Goal: Navigation & Orientation: Find specific page/section

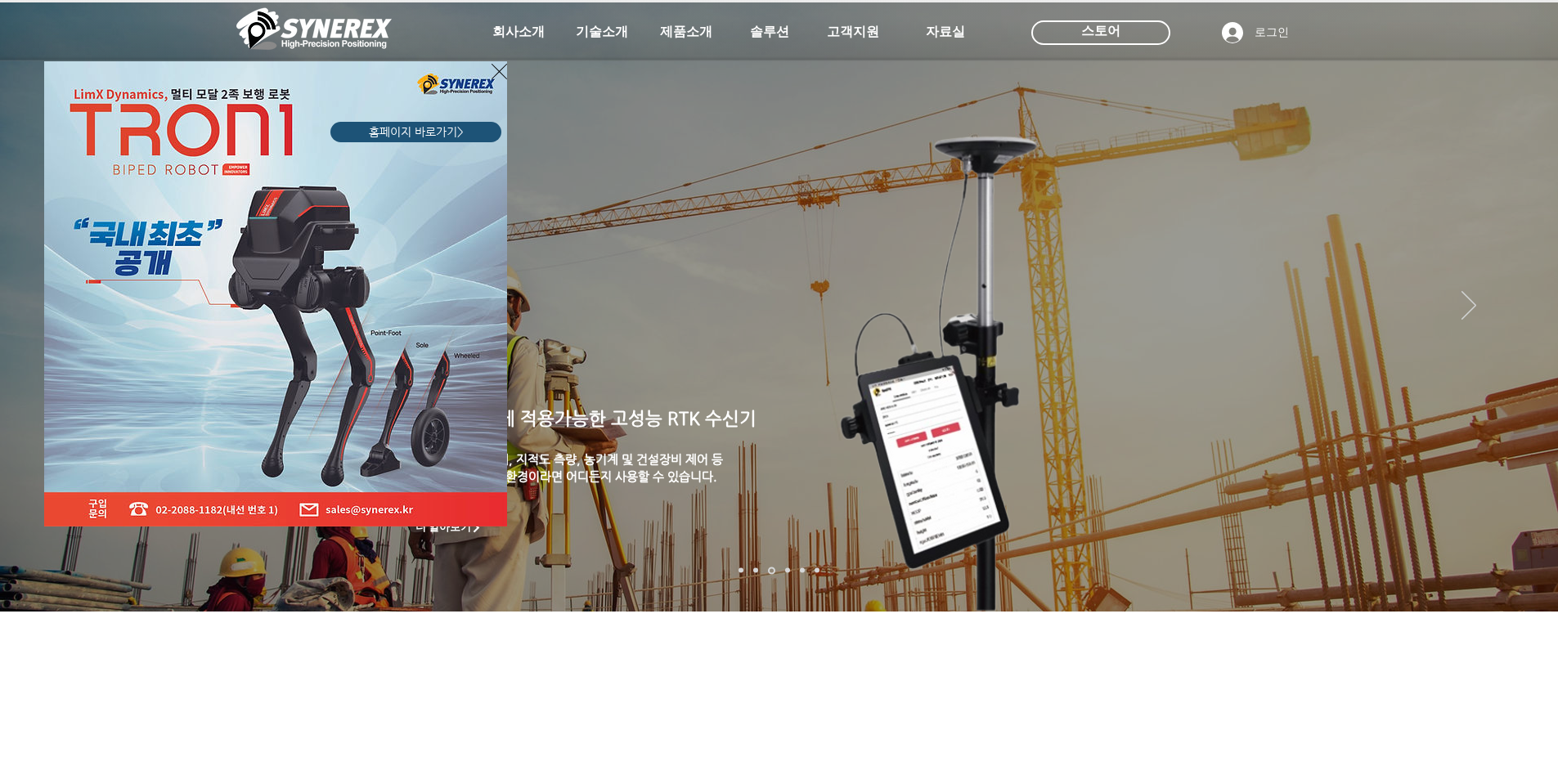
click at [1522, 310] on div "LimX Dinamics" at bounding box center [779, 392] width 1558 height 784
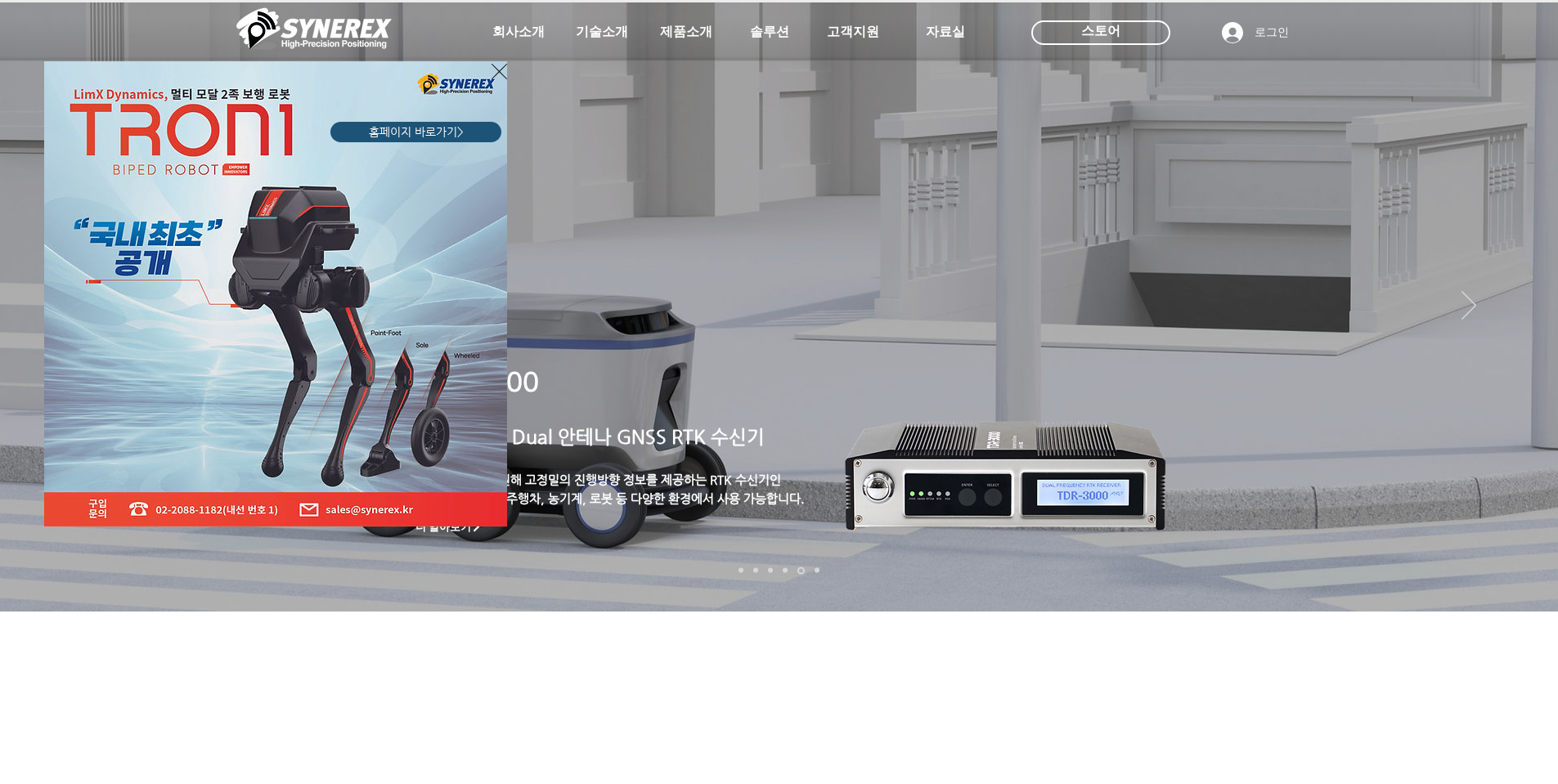
click at [820, 37] on div "LimX Dinamics" at bounding box center [779, 392] width 1558 height 784
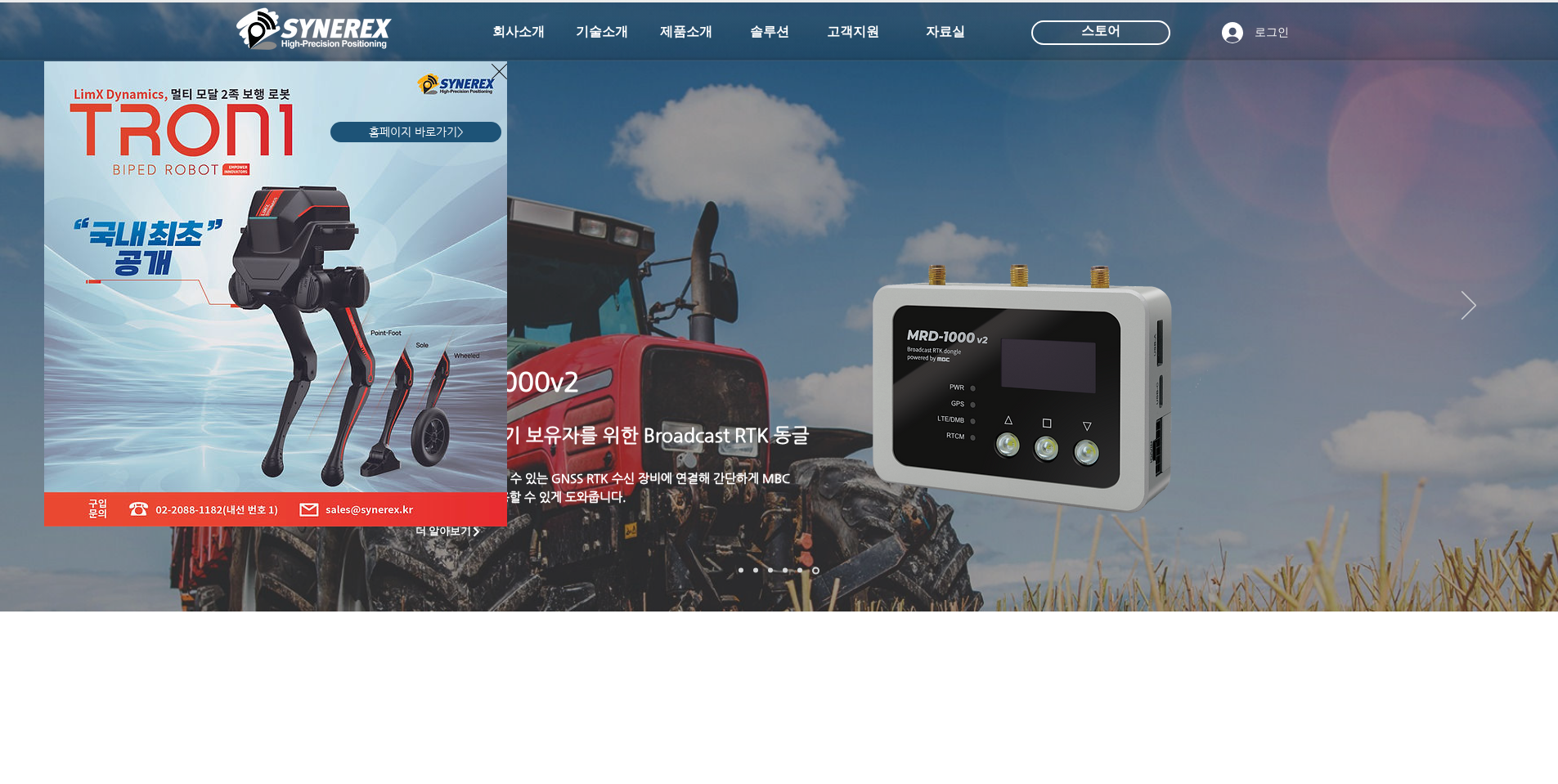
click at [870, 26] on div "LimX Dinamics" at bounding box center [779, 392] width 1558 height 784
click at [1351, 738] on div "LimX Dinamics" at bounding box center [779, 392] width 1558 height 784
drag, startPoint x: 1352, startPoint y: 745, endPoint x: 1323, endPoint y: 746, distance: 29.0
click at [1348, 744] on div "LimX Dinamics" at bounding box center [779, 392] width 1558 height 784
click at [1315, 746] on div "LimX Dinamics" at bounding box center [779, 392] width 1558 height 784
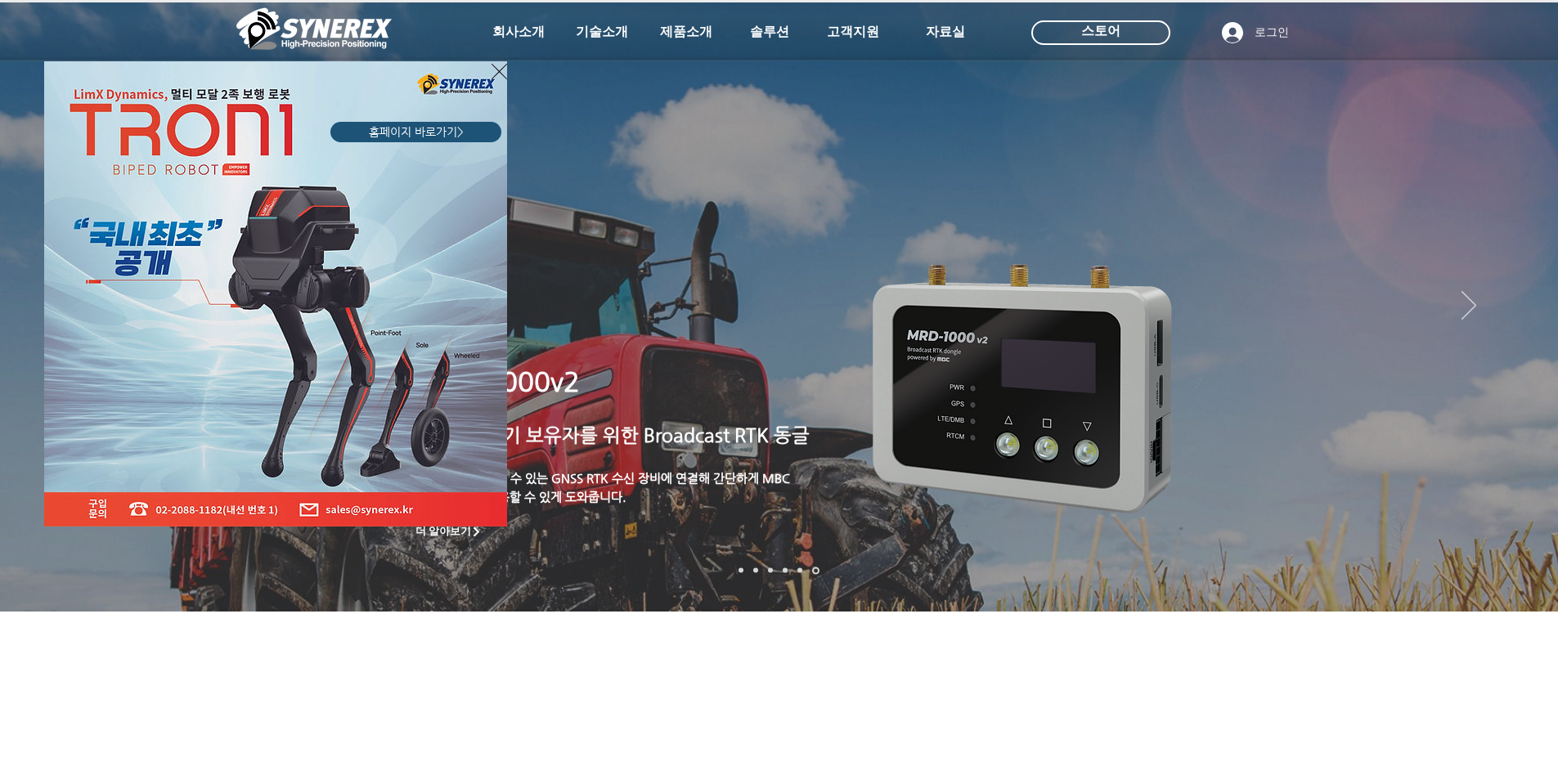
click at [1327, 739] on div "LimX Dinamics" at bounding box center [779, 392] width 1558 height 784
drag, startPoint x: 1327, startPoint y: 739, endPoint x: 1419, endPoint y: 738, distance: 92.0
click at [1331, 738] on div "LimX Dinamics" at bounding box center [779, 392] width 1558 height 784
drag, startPoint x: 1508, startPoint y: 733, endPoint x: 1348, endPoint y: 700, distance: 163.4
click at [1507, 733] on div "LimX Dinamics" at bounding box center [779, 392] width 1558 height 784
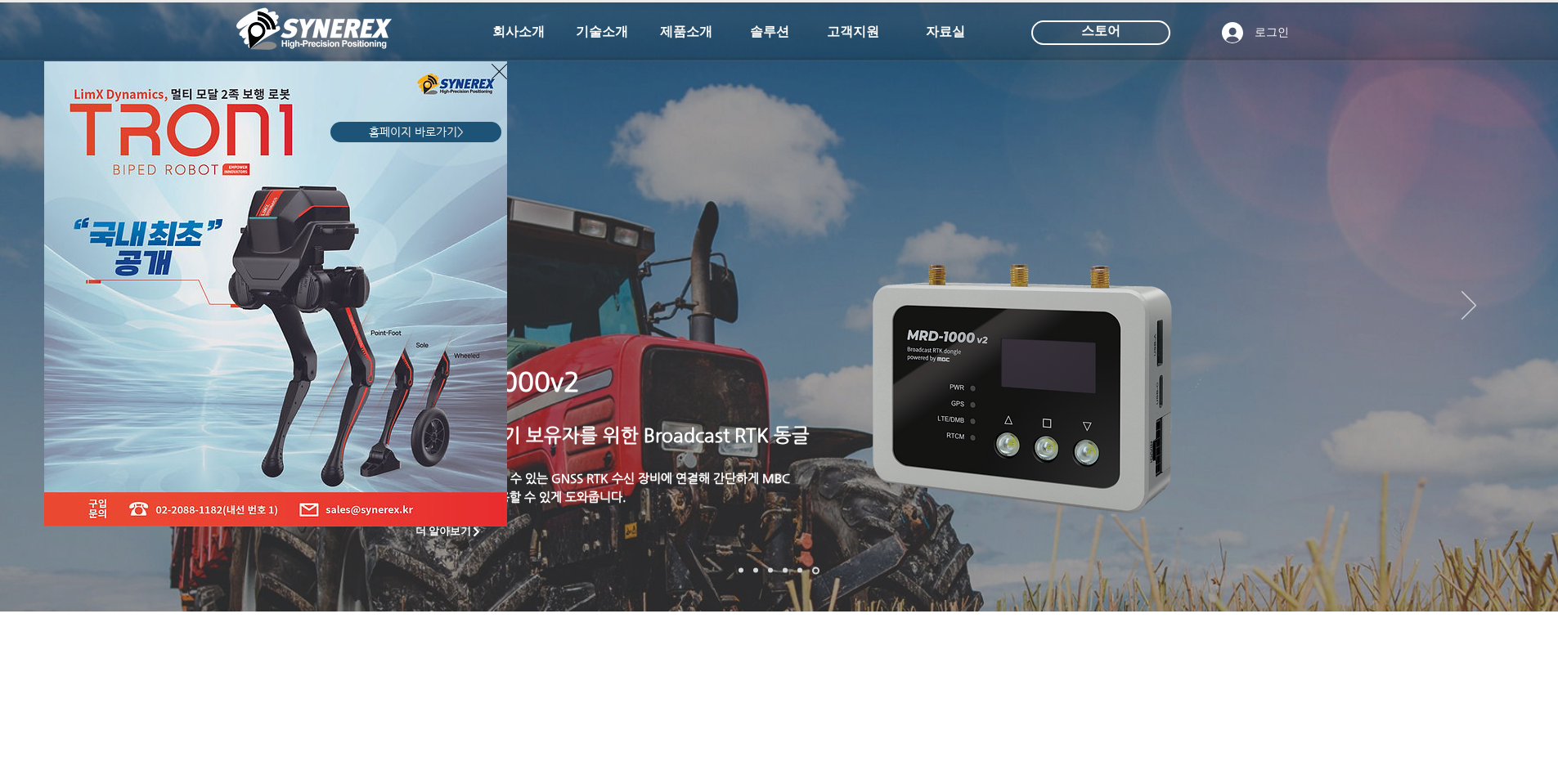
click at [1519, 306] on div "LimX Dinamics" at bounding box center [779, 392] width 1558 height 784
click at [1521, 301] on div "LimX Dinamics" at bounding box center [779, 392] width 1558 height 784
drag, startPoint x: 1521, startPoint y: 301, endPoint x: 567, endPoint y: 558, distance: 988.0
click at [1503, 311] on div "LimX Dinamics" at bounding box center [779, 392] width 1558 height 784
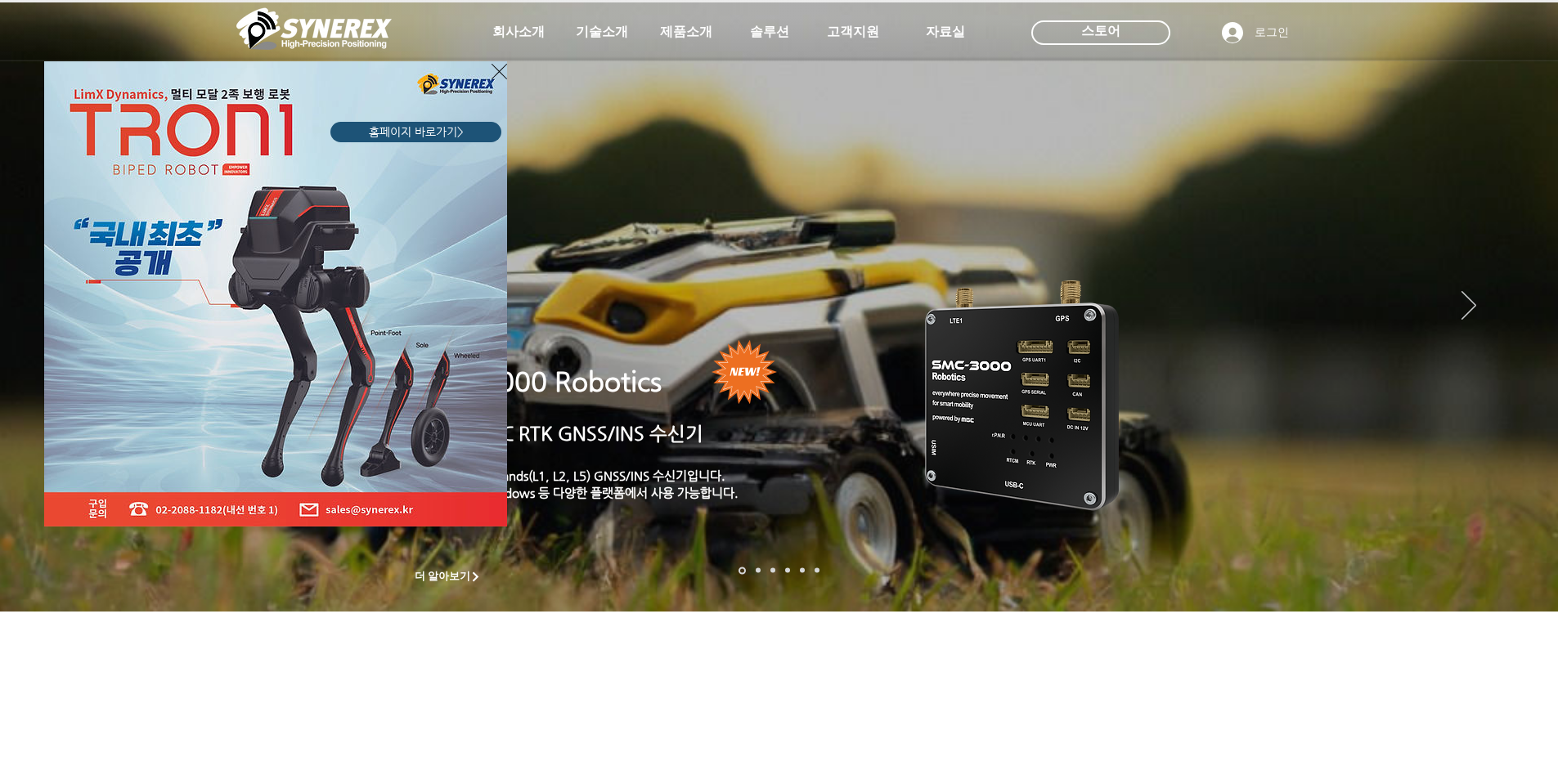
click at [537, 556] on div "LimX Dinamics" at bounding box center [779, 392] width 1558 height 784
drag, startPoint x: 494, startPoint y: 684, endPoint x: 500, endPoint y: 676, distance: 10.0
click at [496, 683] on div "LimX Dinamics" at bounding box center [779, 392] width 1558 height 784
click at [501, 676] on div "LimX Dinamics" at bounding box center [779, 392] width 1558 height 784
click at [503, 676] on div "LimX Dinamics" at bounding box center [779, 392] width 1558 height 784
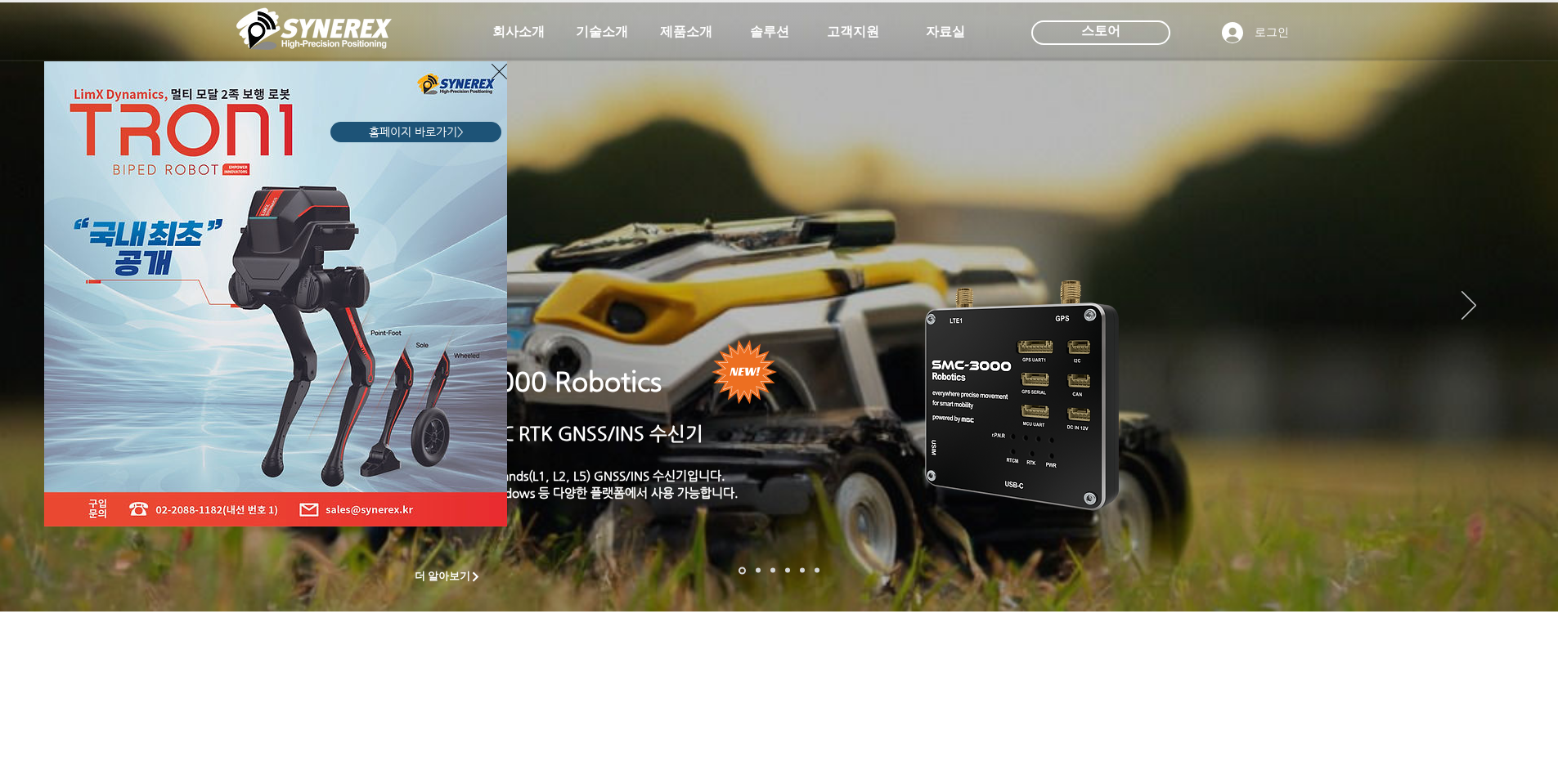
click at [1466, 752] on div "LimX Dinamics" at bounding box center [779, 392] width 1558 height 784
click at [534, 35] on div "LimX Dinamics" at bounding box center [779, 392] width 1558 height 784
click at [524, 31] on div "LimX Dinamics" at bounding box center [779, 392] width 1558 height 784
drag, startPoint x: 496, startPoint y: 67, endPoint x: 521, endPoint y: 49, distance: 30.8
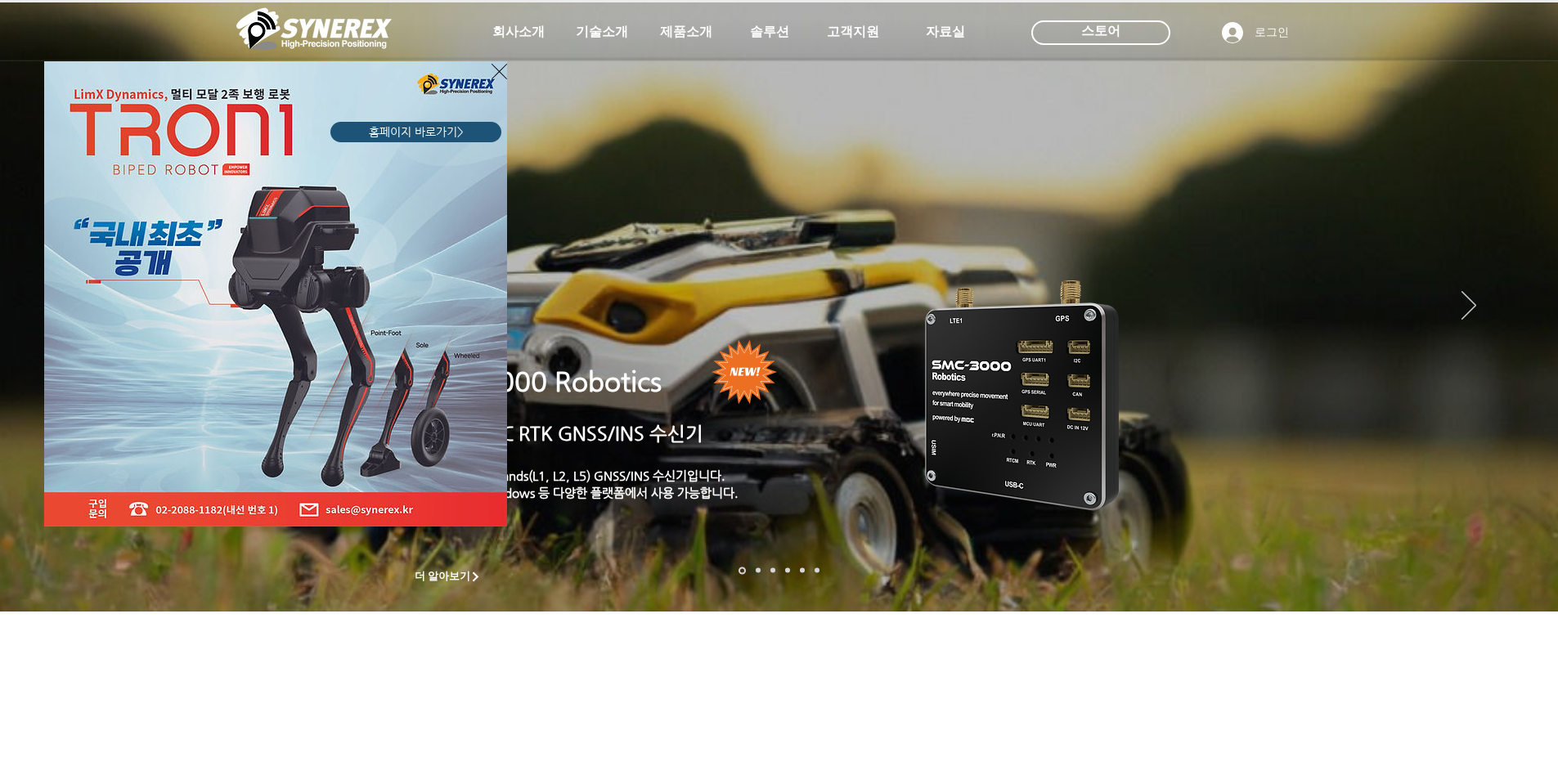
click at [497, 68] on icon "사이트로 돌아가기" at bounding box center [499, 71] width 16 height 21
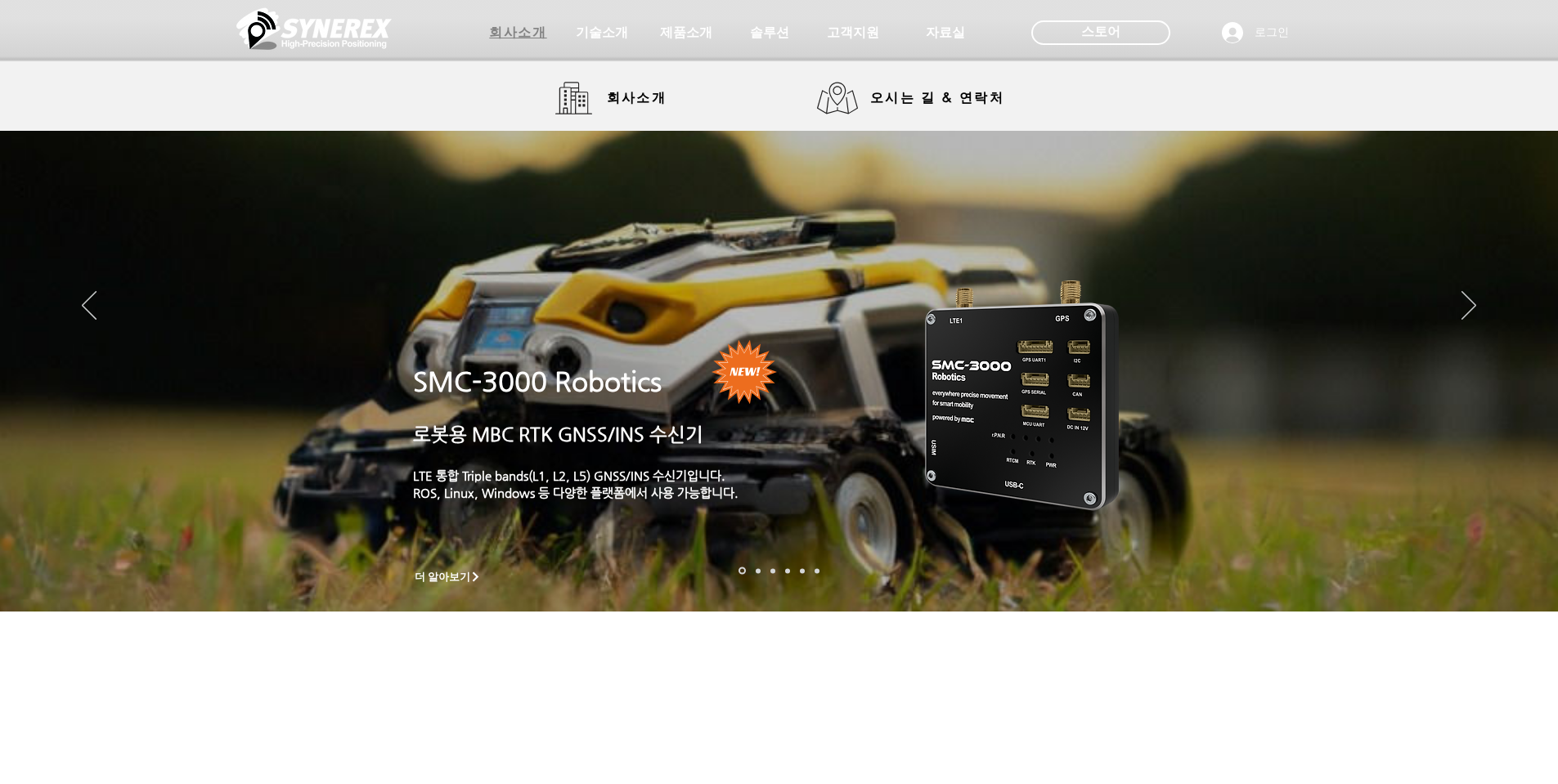
click at [530, 31] on span "회사소개" at bounding box center [517, 33] width 58 height 17
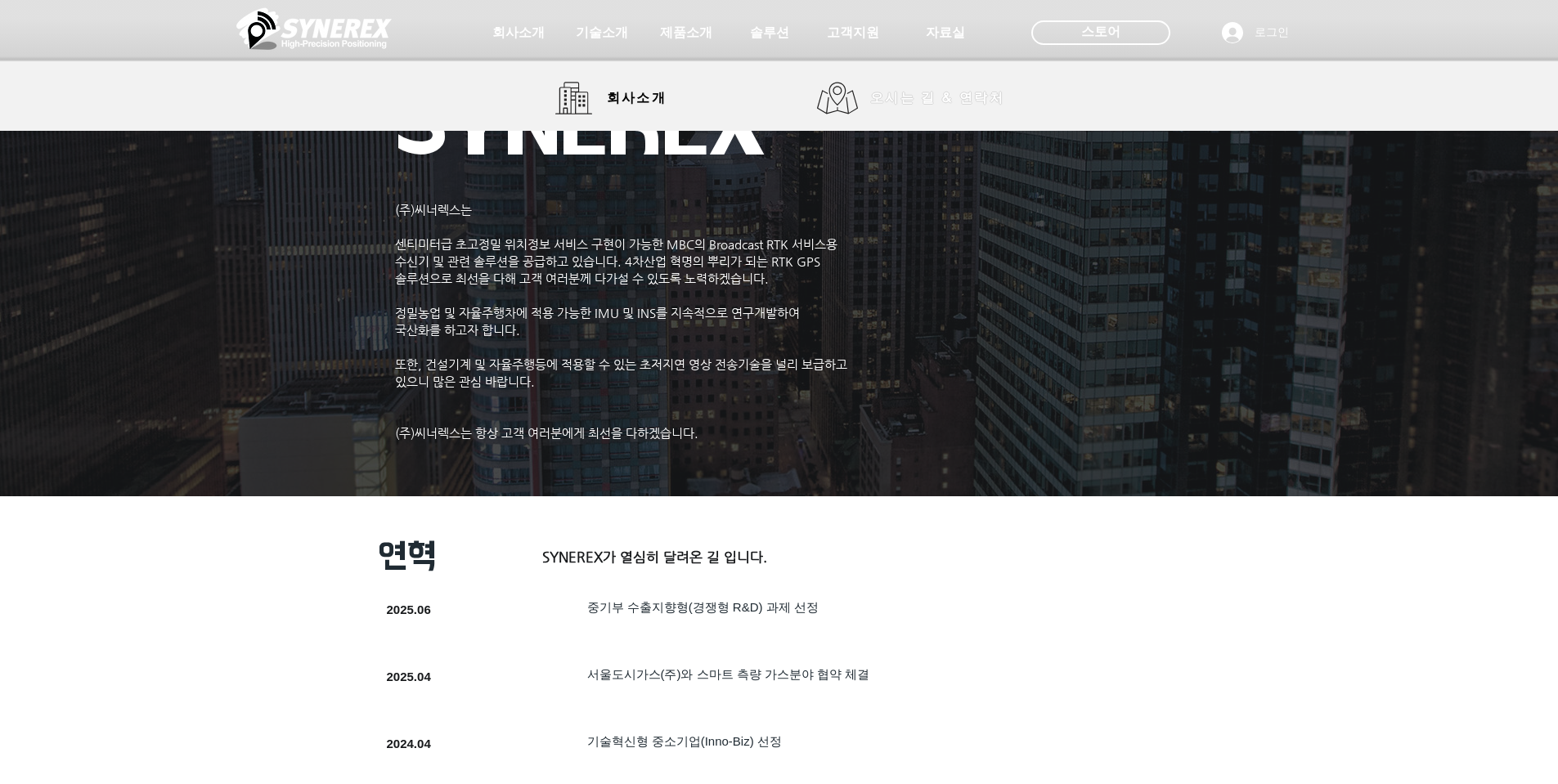
click at [933, 112] on span "오시는 길 & 연락처" at bounding box center [937, 97] width 160 height 33
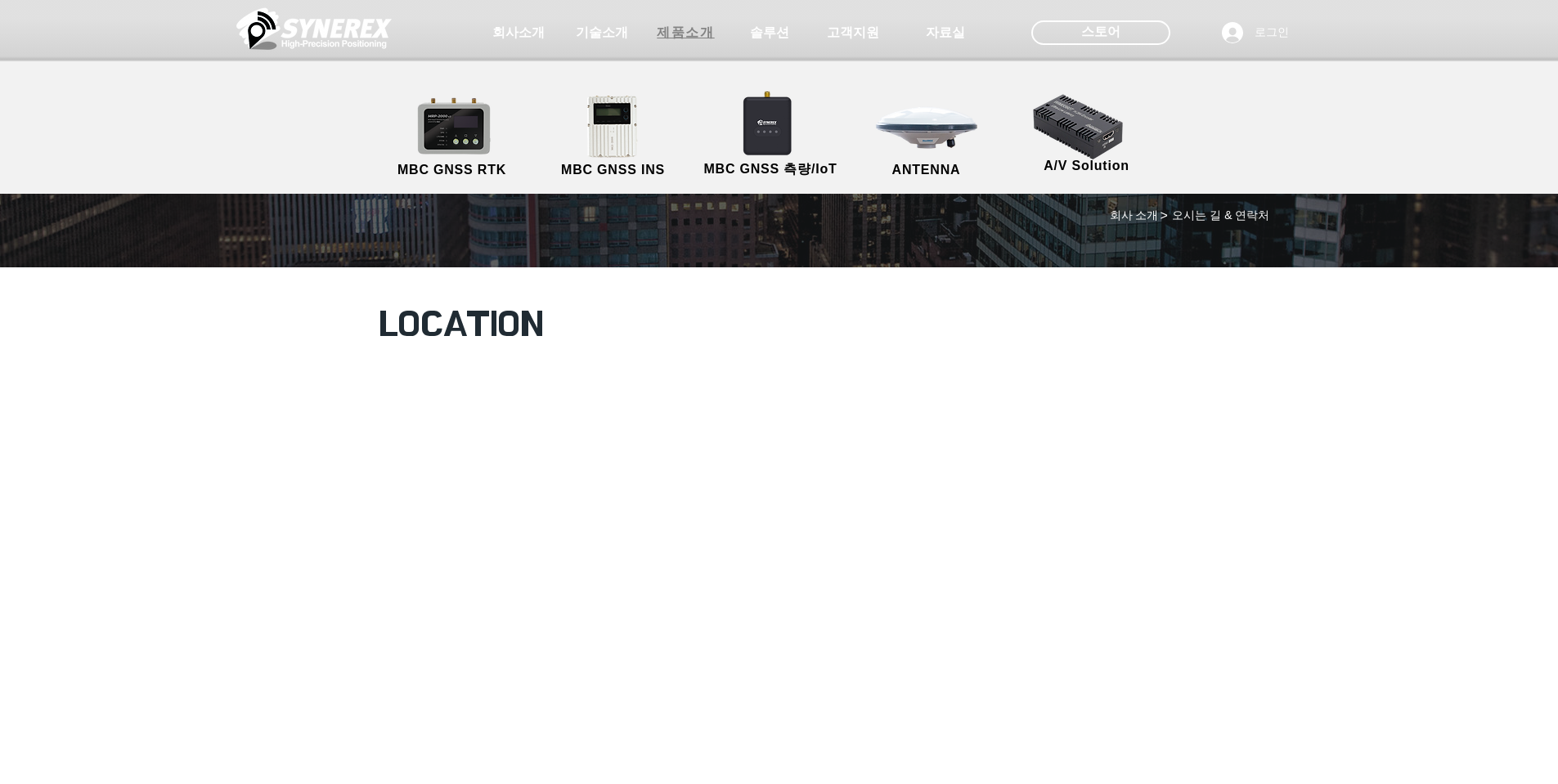
click at [703, 31] on span "제품소개" at bounding box center [685, 33] width 58 height 17
